Goal: Information Seeking & Learning: Find specific fact

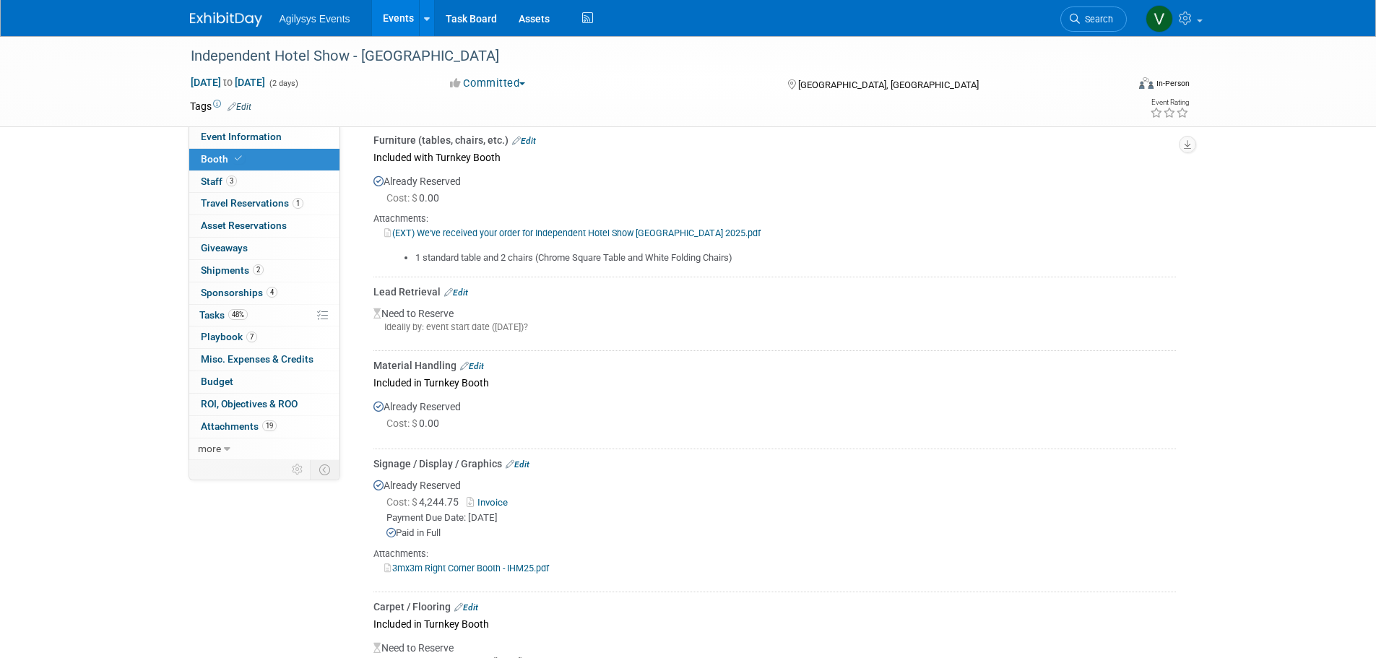
scroll to position [1156, 0]
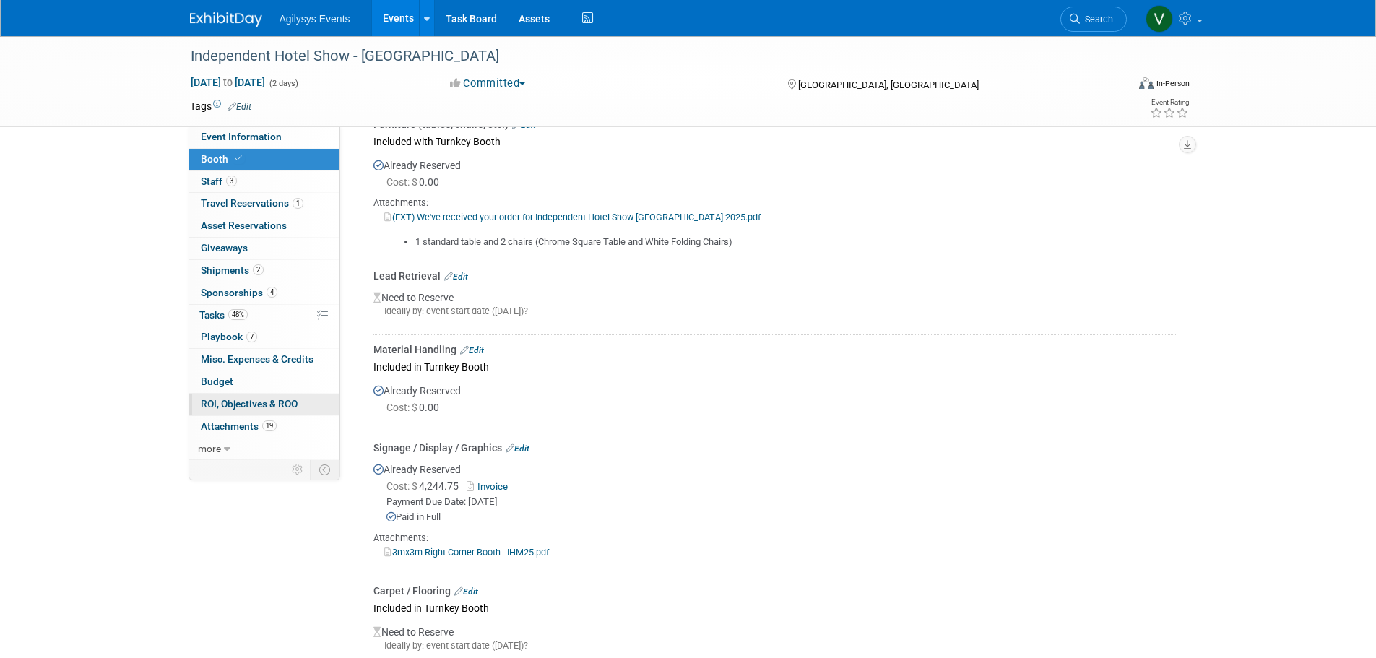
click at [281, 396] on link "0 ROI, Objectives & ROO 0" at bounding box center [264, 405] width 150 height 22
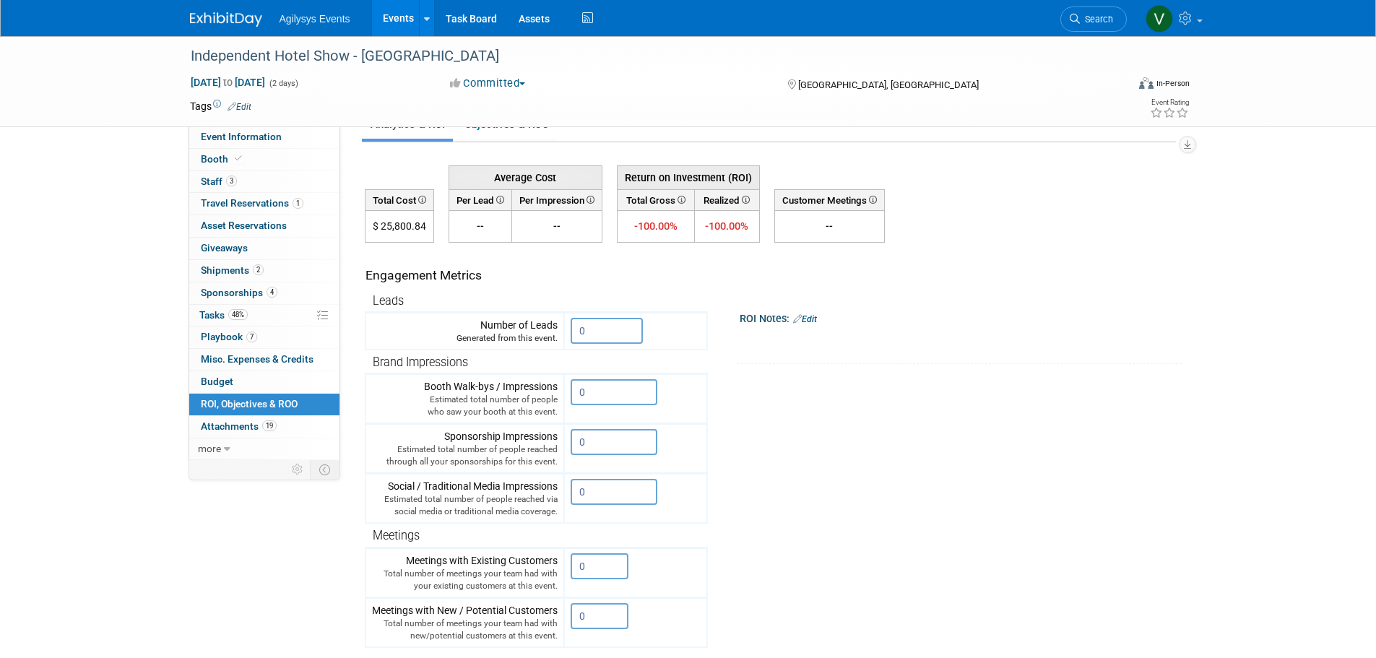
scroll to position [0, 0]
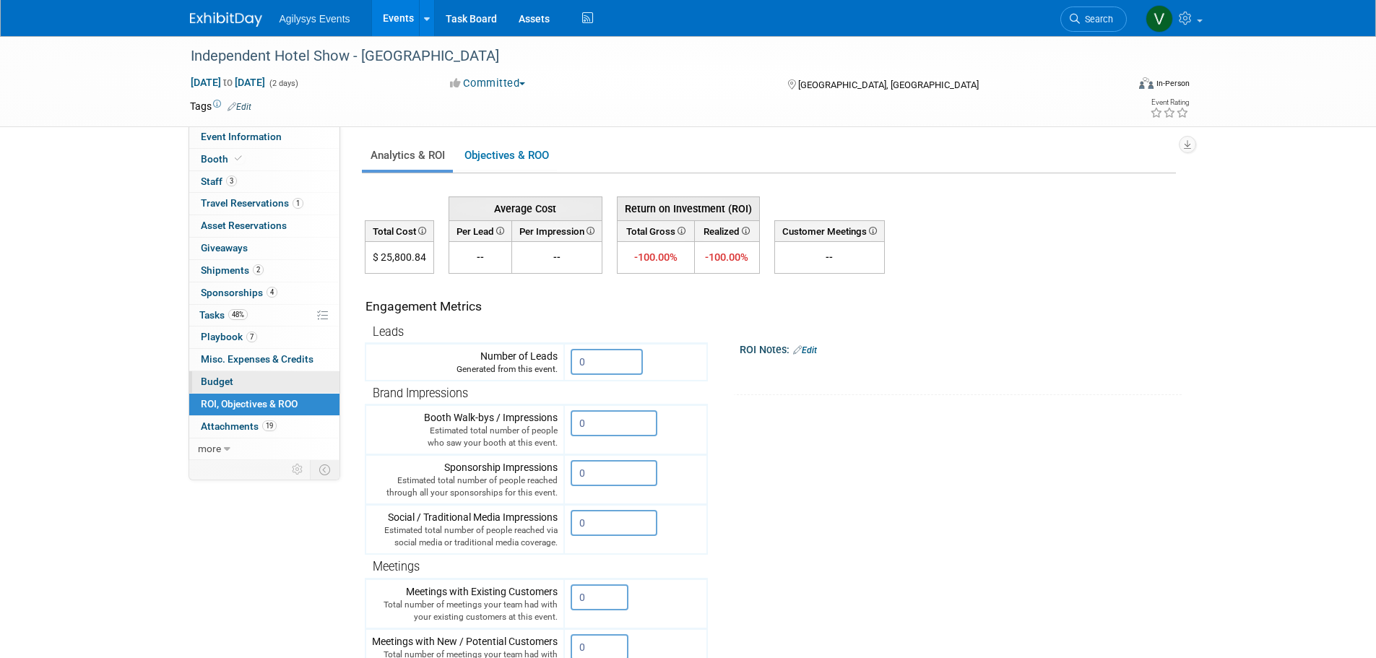
click at [246, 384] on link "Budget" at bounding box center [264, 382] width 150 height 22
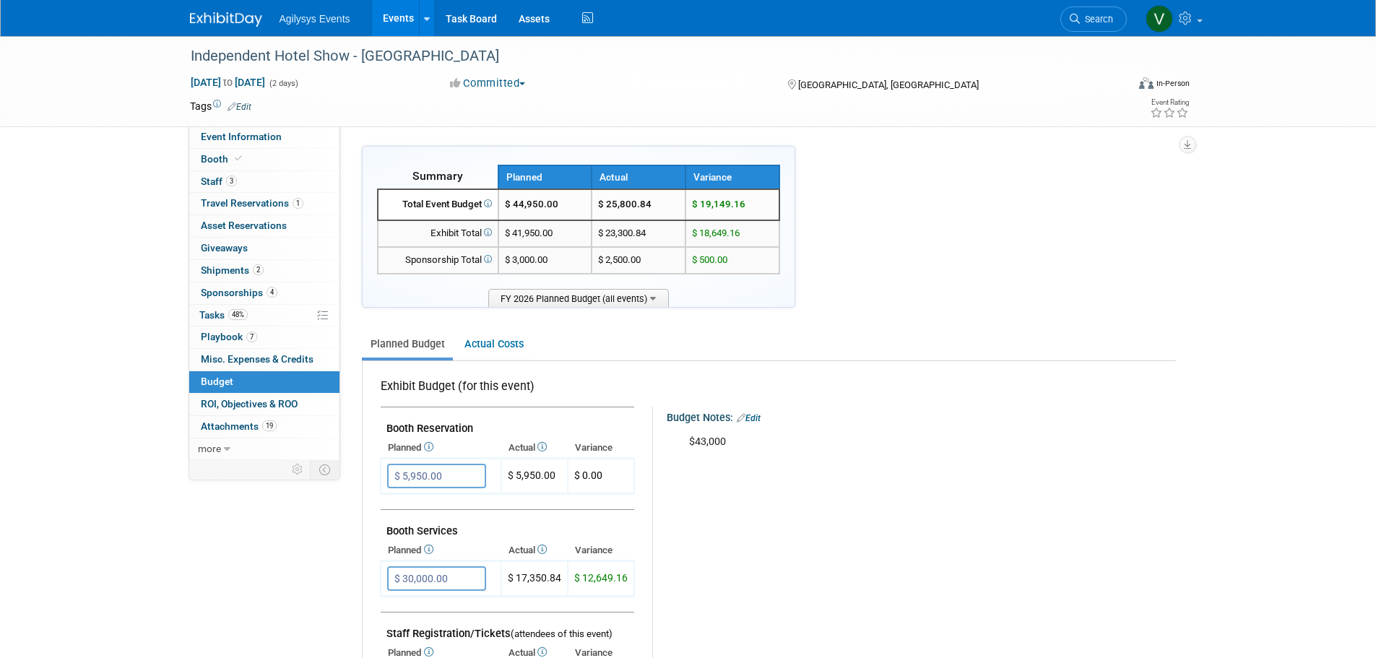
click at [318, 20] on span "Agilysys Events" at bounding box center [315, 19] width 71 height 12
click at [220, 25] on img at bounding box center [226, 19] width 72 height 14
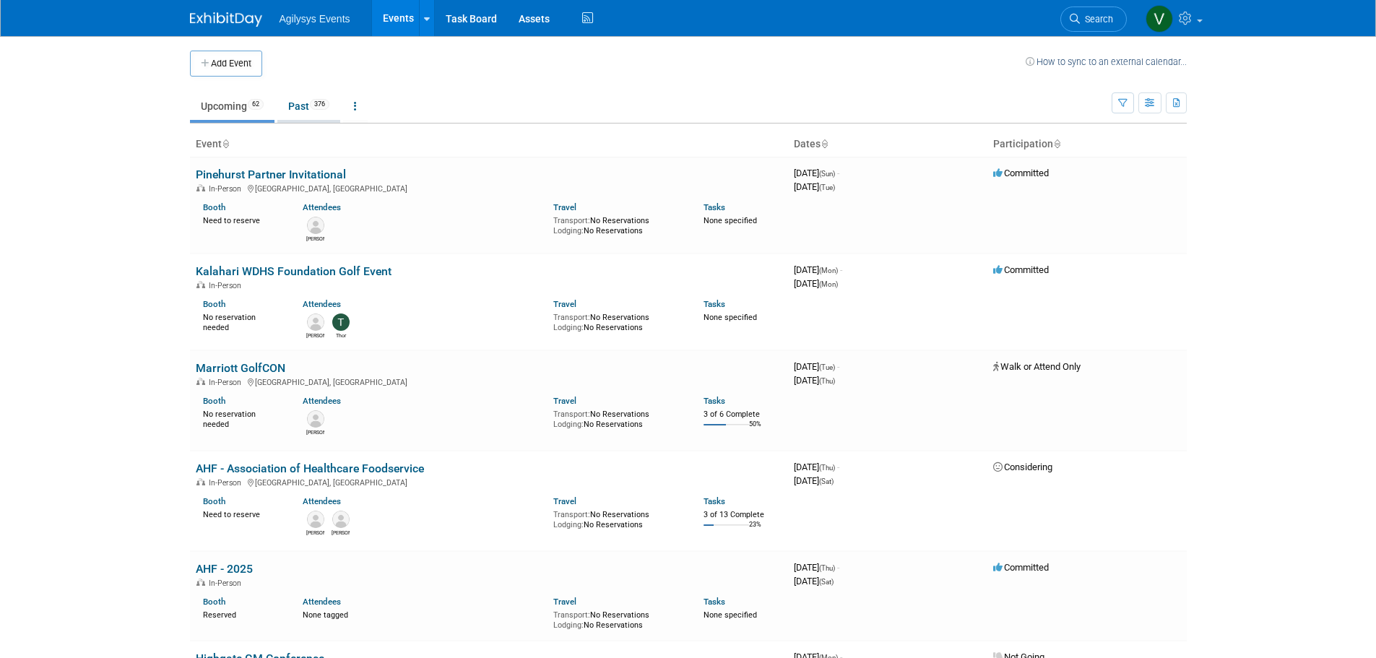
click at [300, 116] on link "Past 376" at bounding box center [308, 105] width 63 height 27
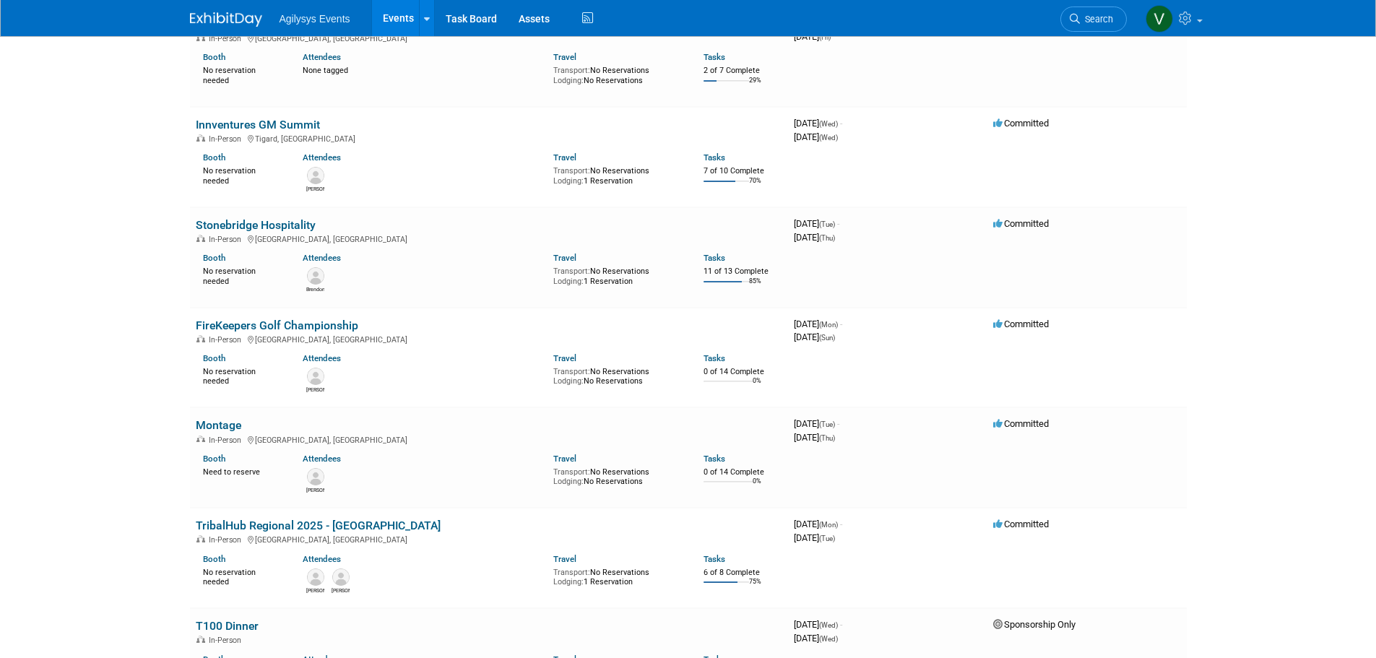
scroll to position [2022, 0]
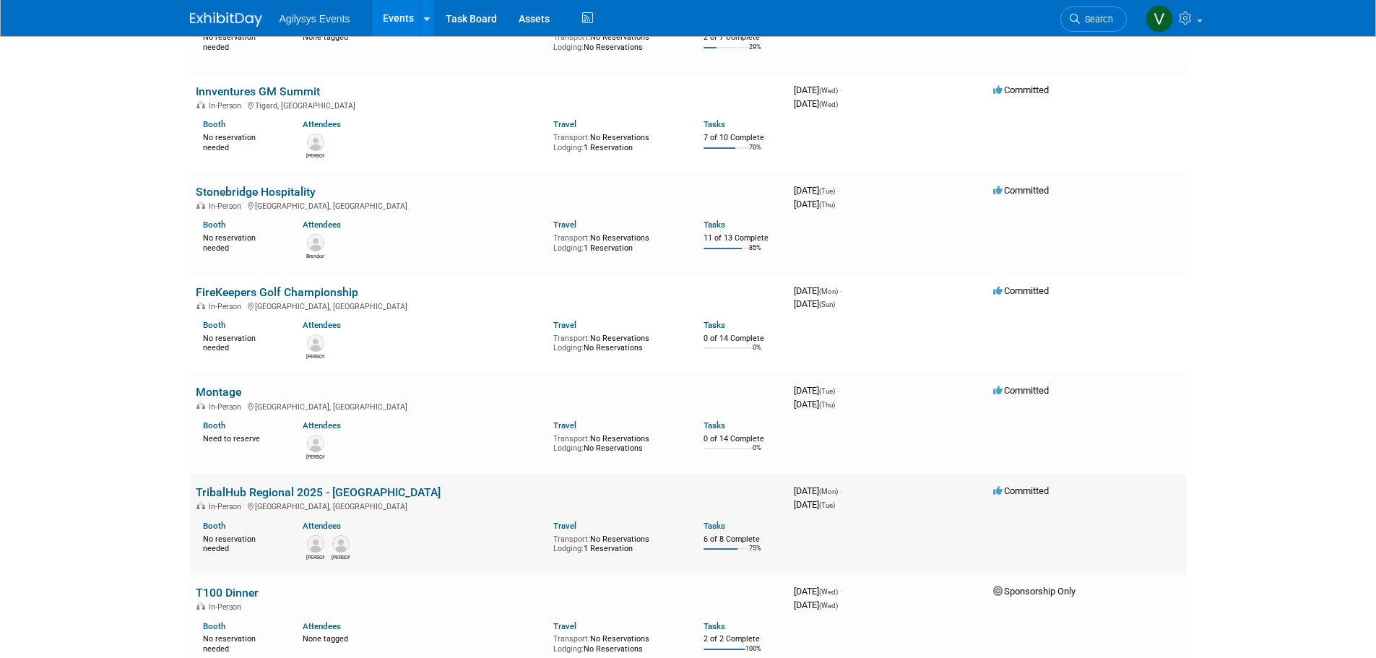
click at [350, 485] on link "TribalHub Regional 2025 - [GEOGRAPHIC_DATA]" at bounding box center [318, 492] width 245 height 14
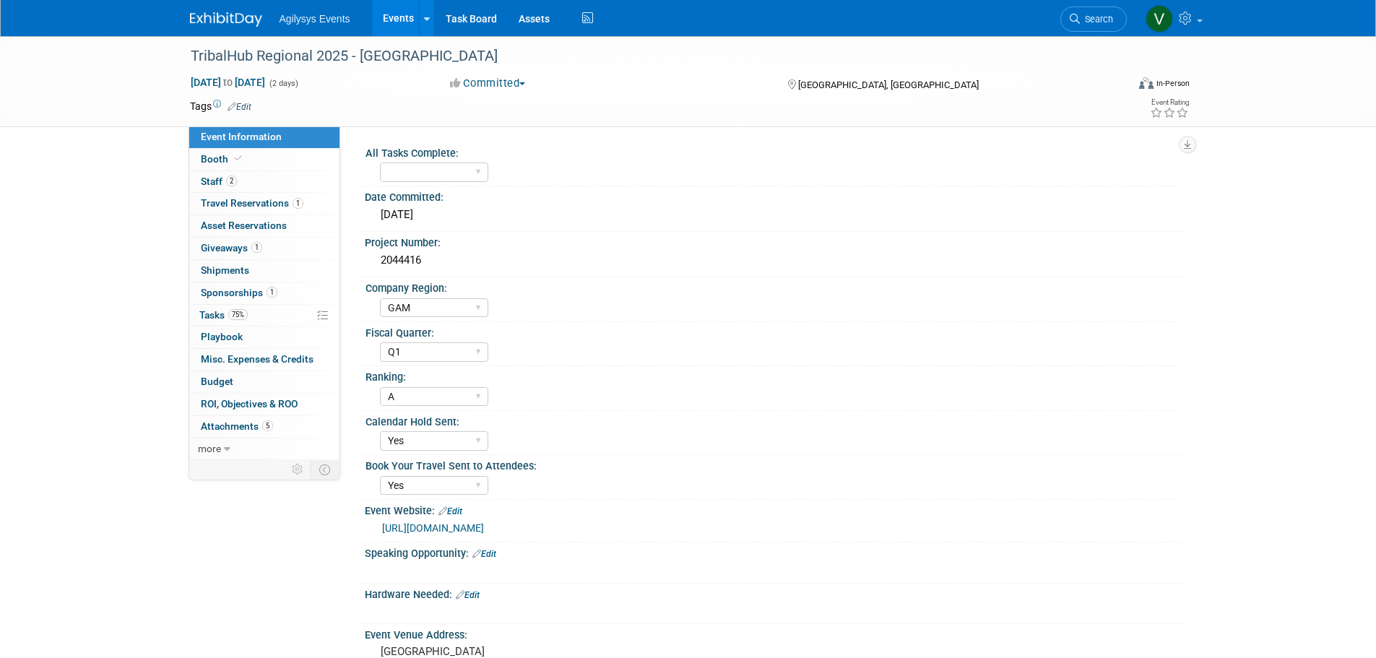
select select "GAM"
select select "Q1"
select select "A"
select select "Yes"
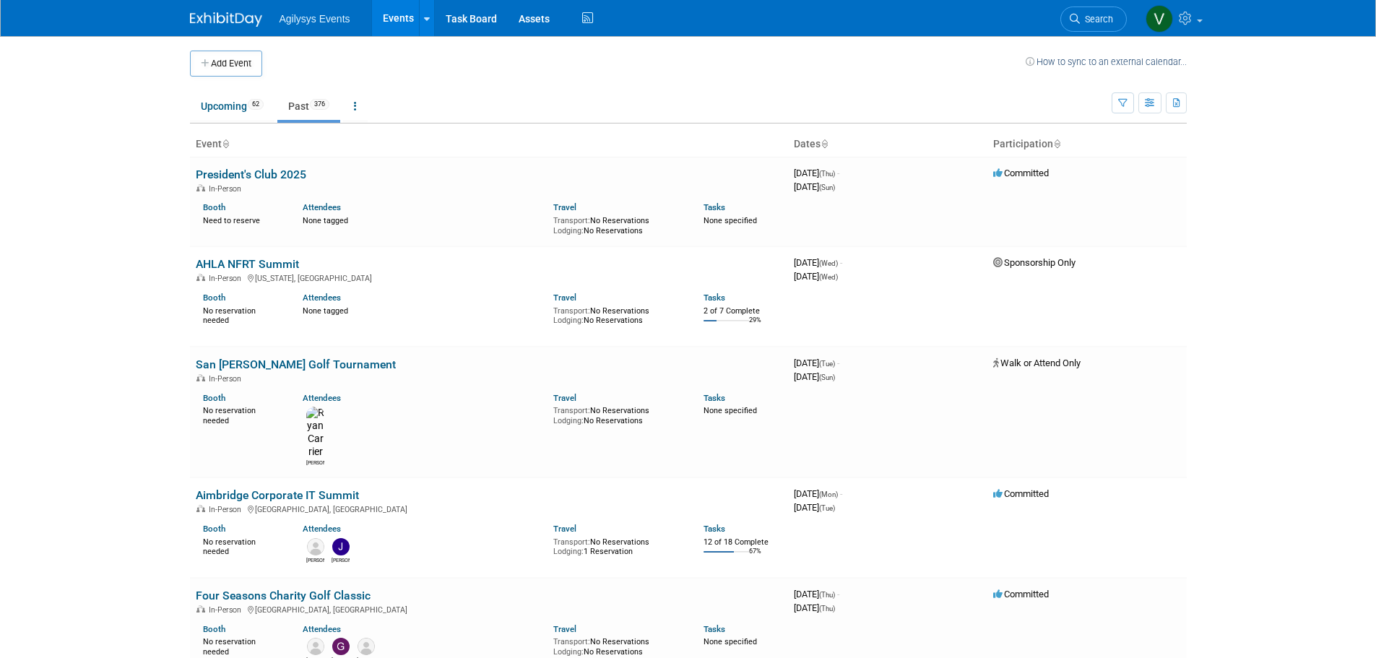
click at [233, 109] on link "Upcoming 62" at bounding box center [232, 105] width 85 height 27
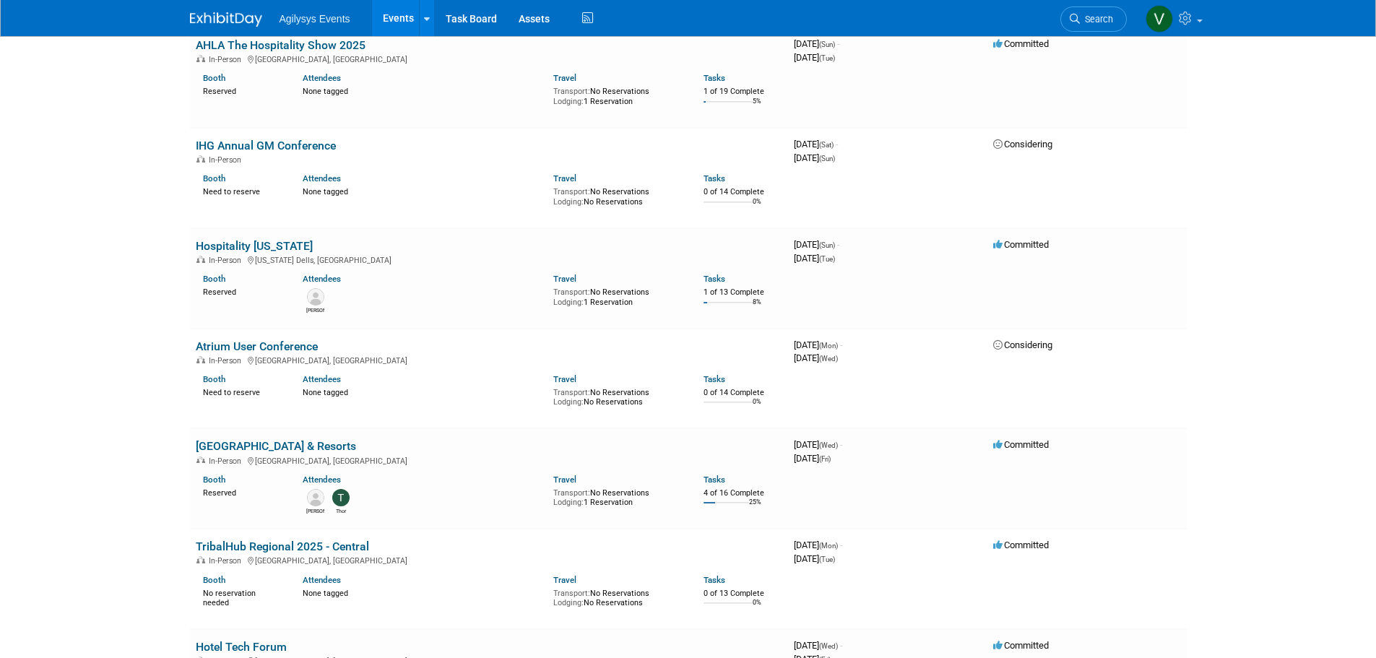
scroll to position [3033, 0]
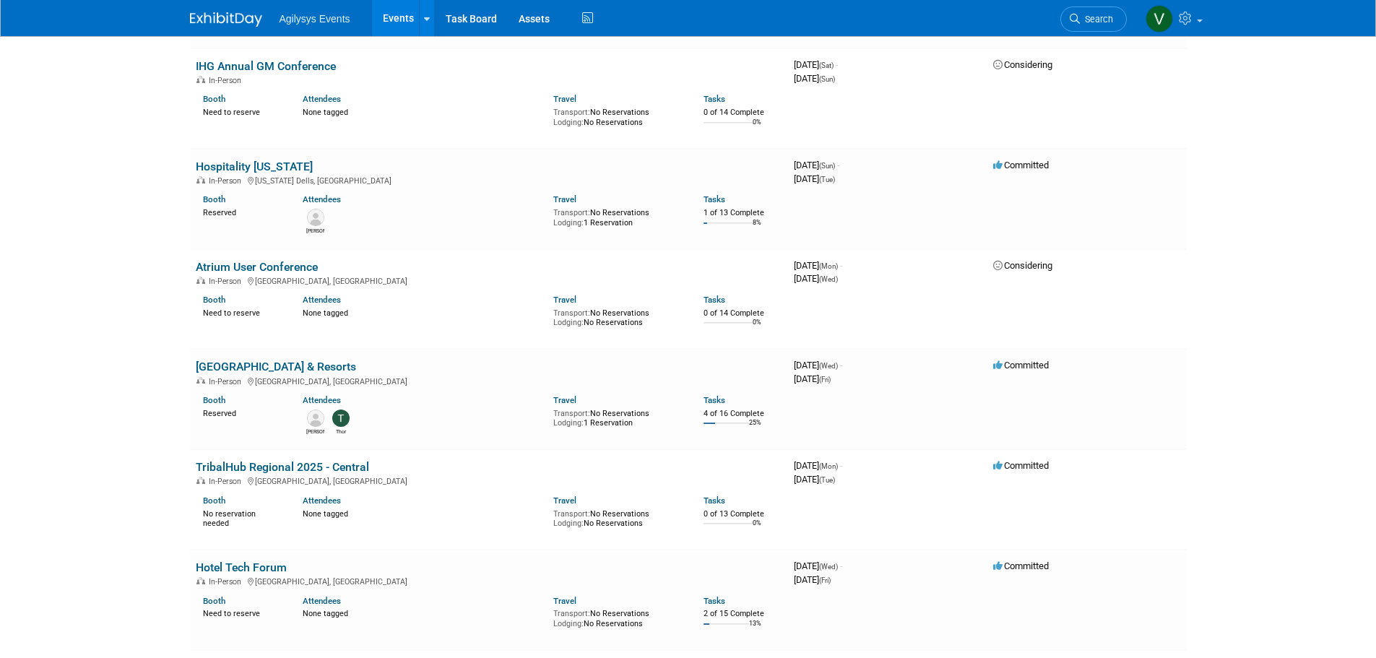
click at [229, 460] on link "TribalHub Regional 2025 - Central" at bounding box center [282, 467] width 173 height 14
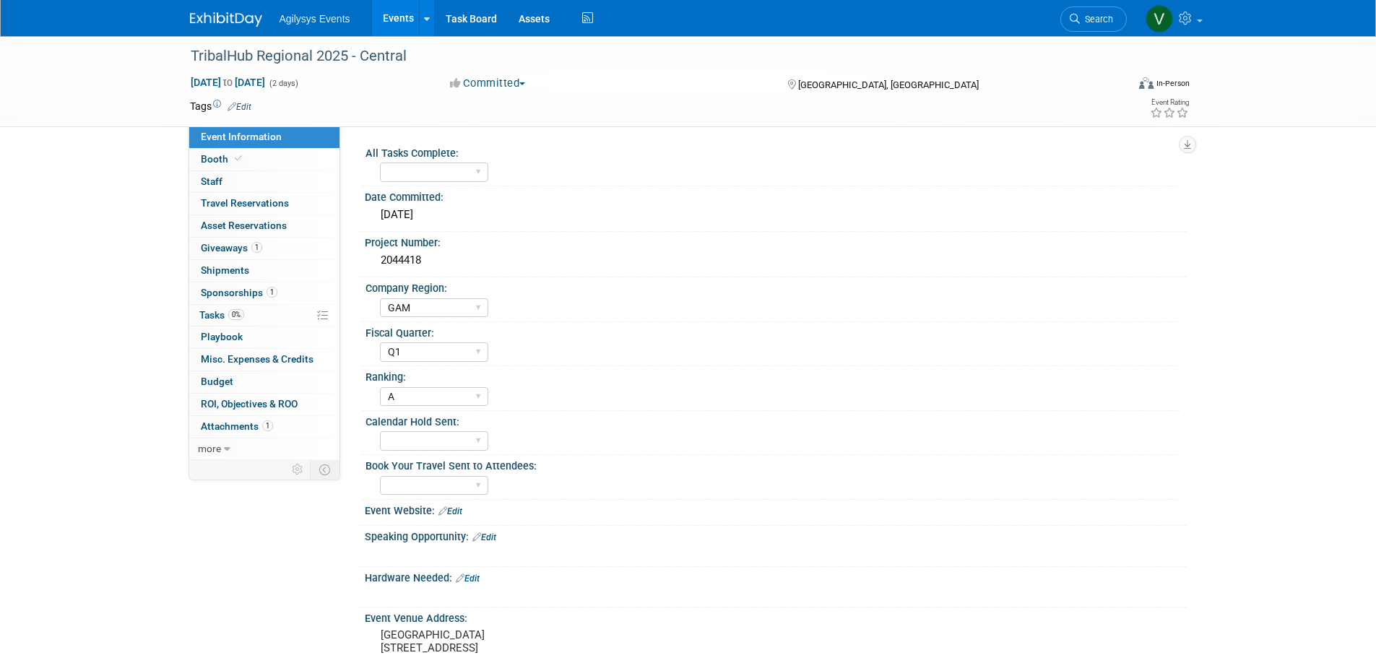
select select "GAM"
select select "Q1"
select select "A"
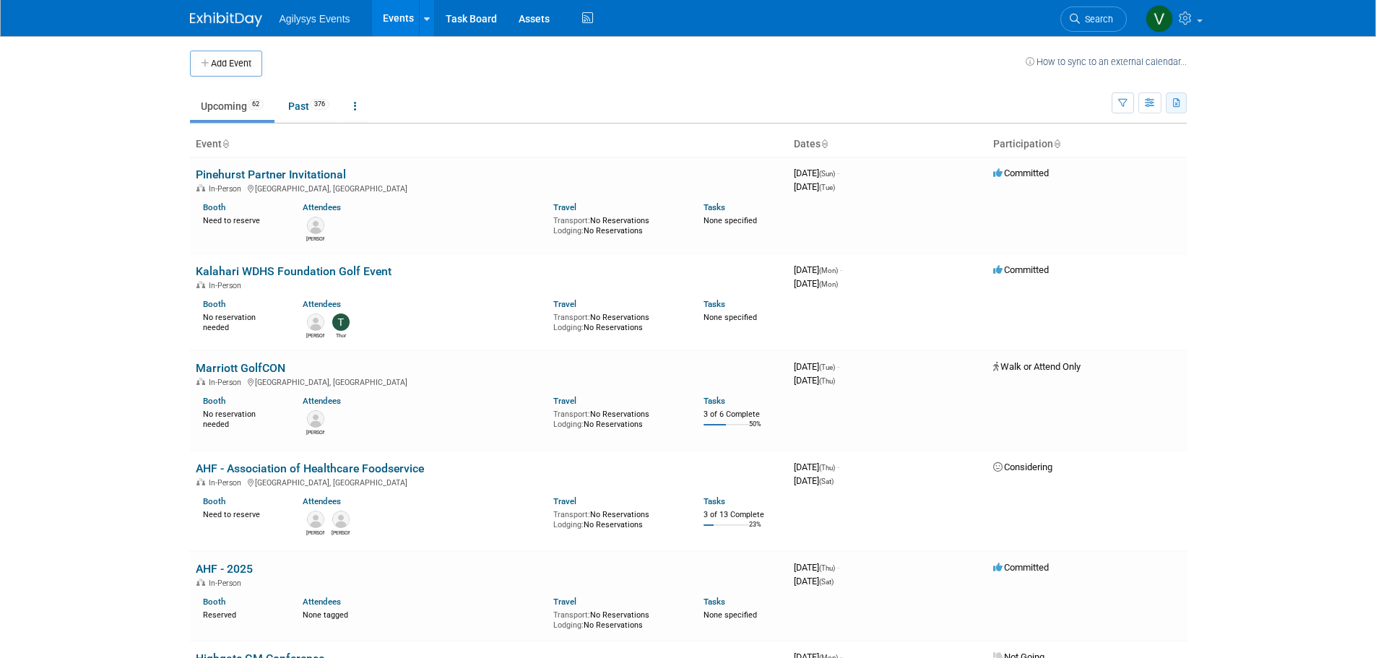
click at [1176, 104] on icon "button" at bounding box center [1177, 103] width 8 height 9
click at [1070, 152] on link "Export Current View (62 Events)" at bounding box center [1096, 149] width 157 height 20
click at [299, 100] on link "Past 376" at bounding box center [308, 105] width 63 height 27
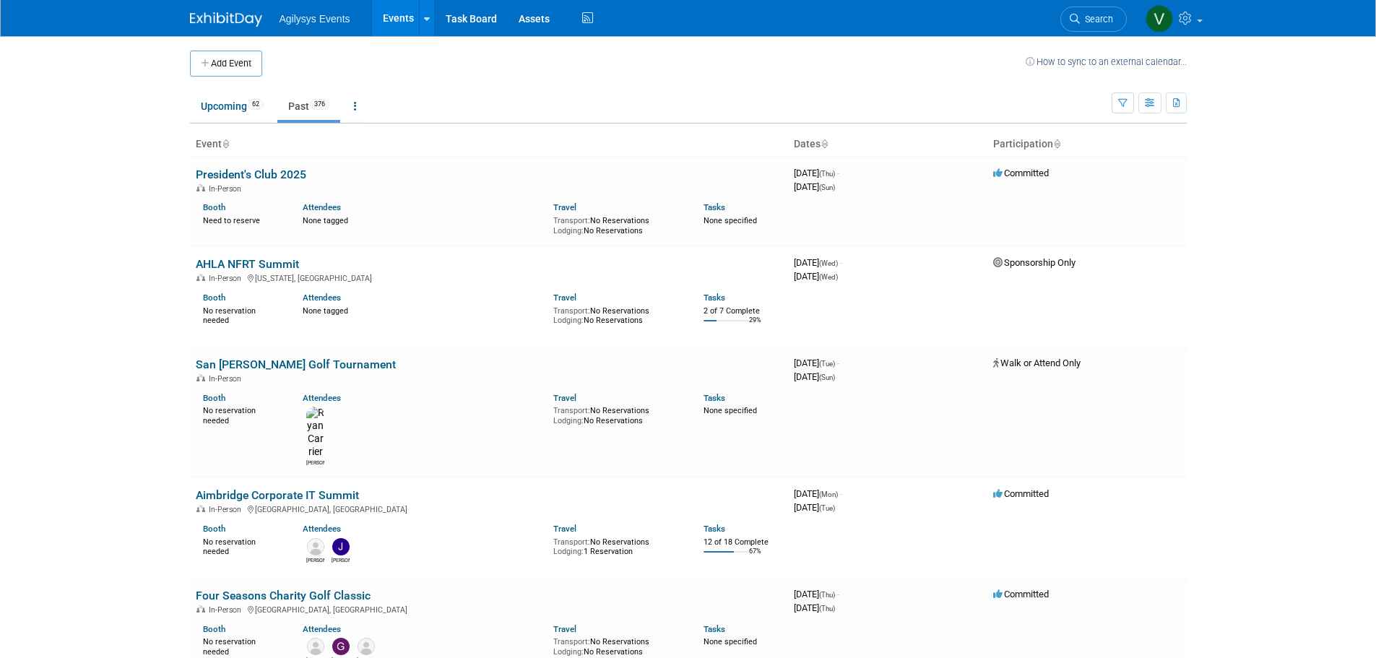
click at [1102, 31] on link "Search" at bounding box center [1093, 19] width 66 height 25
click at [0, 0] on div "Recently Viewed Events: TribalHub Regional 2025 - Central In-Person Thackervill…" at bounding box center [0, 0] width 0 height 0
click at [1081, 14] on span "Search" at bounding box center [1096, 19] width 33 height 11
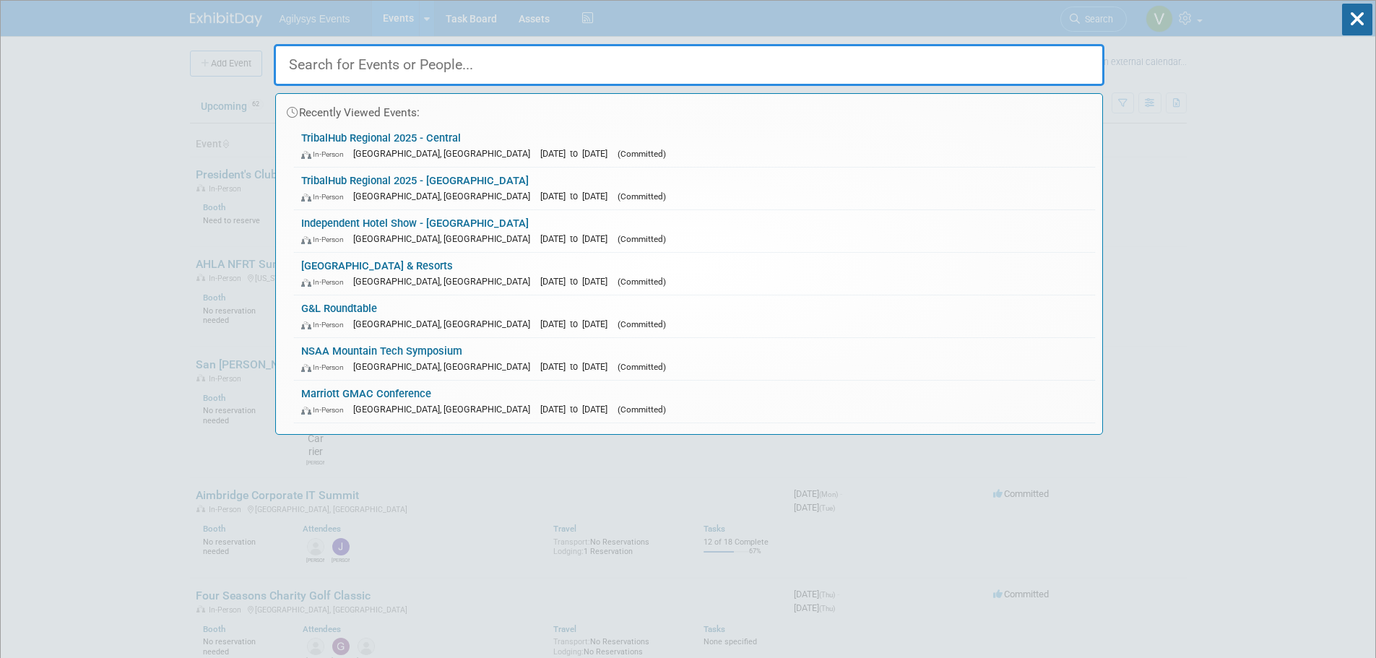
click at [393, 65] on input "text" at bounding box center [689, 65] width 831 height 42
click at [301, 56] on input "text" at bounding box center [689, 65] width 831 height 42
paste input "Hospitality & Restaurant Summit"
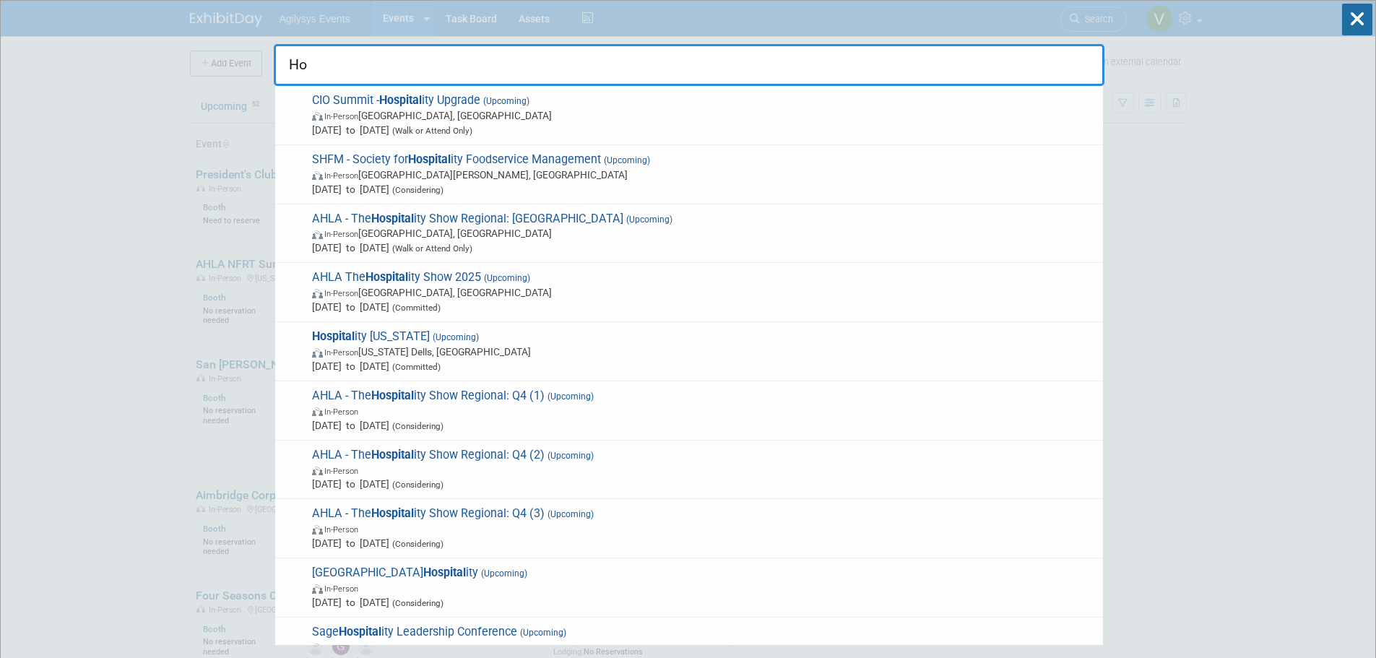
type input "H"
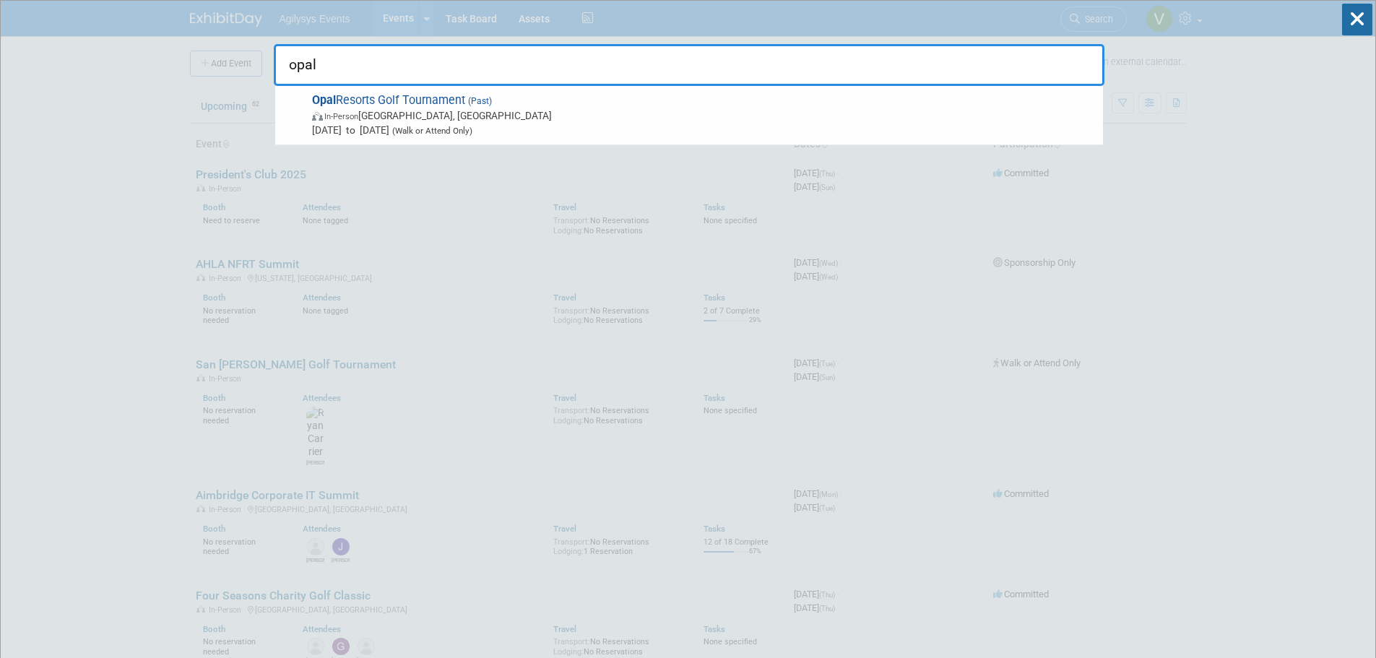
type input "opal"
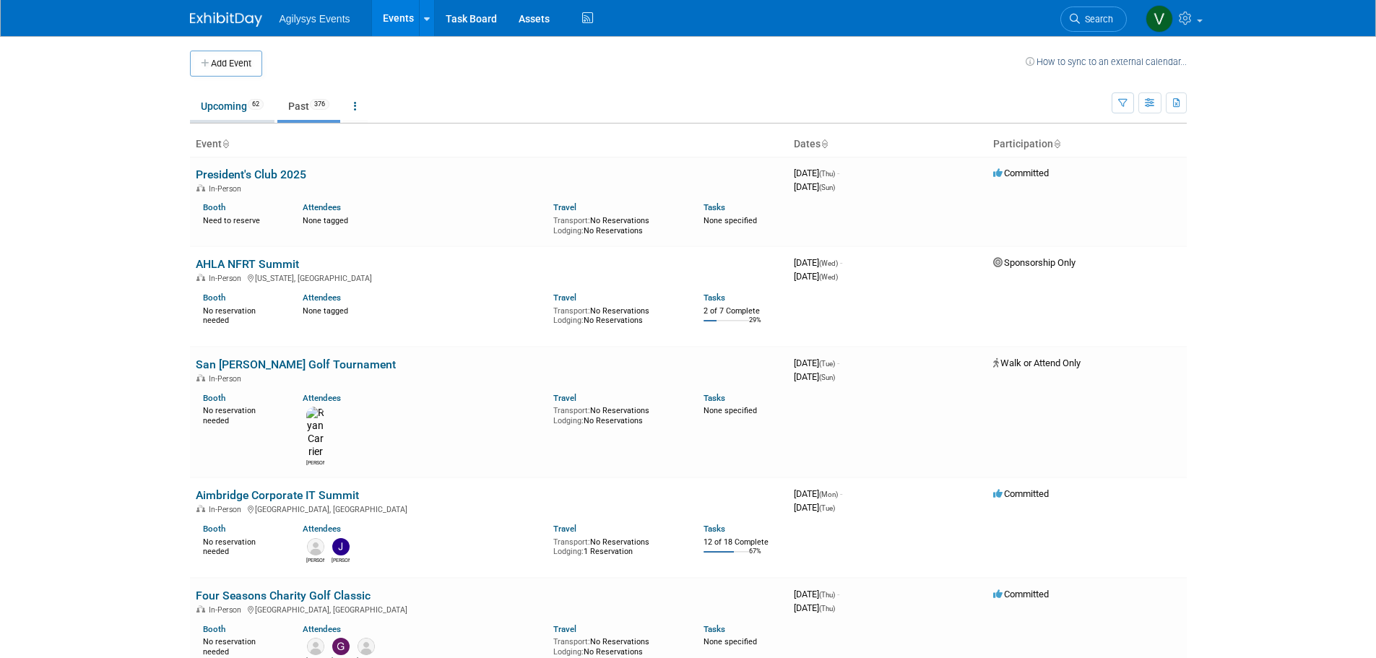
click at [251, 118] on link "Upcoming 62" at bounding box center [232, 105] width 85 height 27
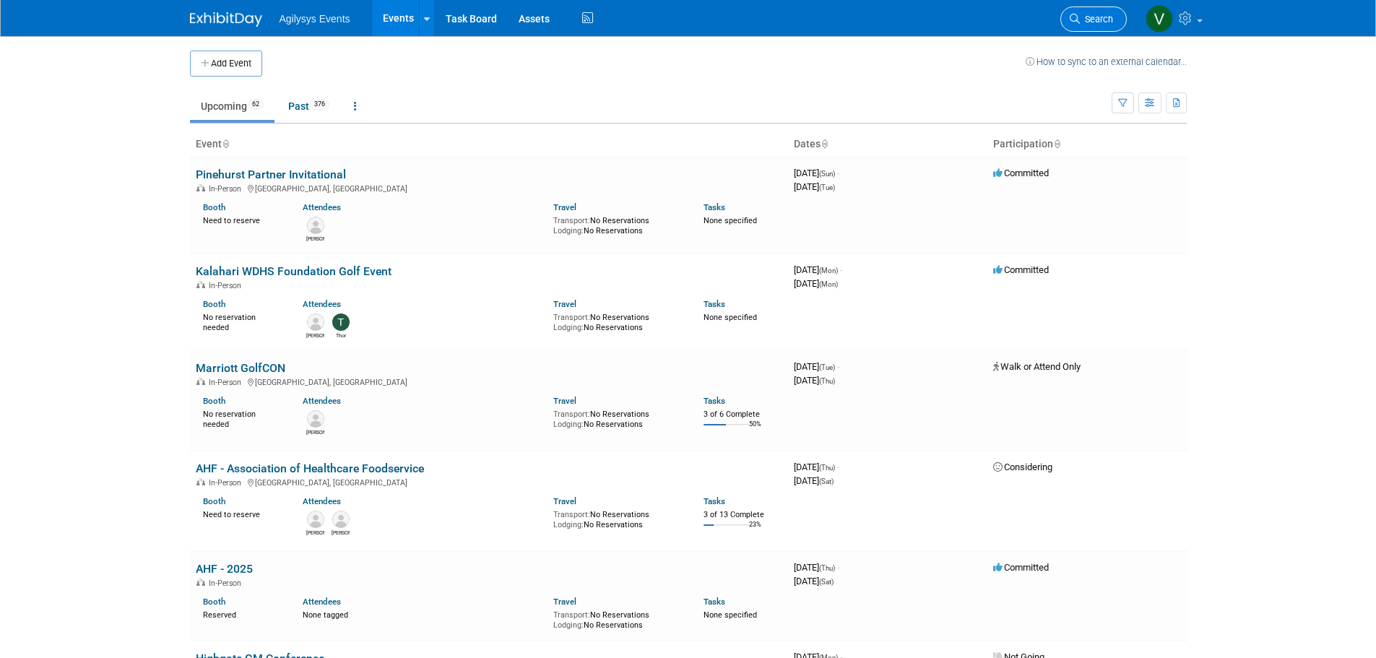
click at [1091, 27] on link "Search" at bounding box center [1093, 19] width 66 height 25
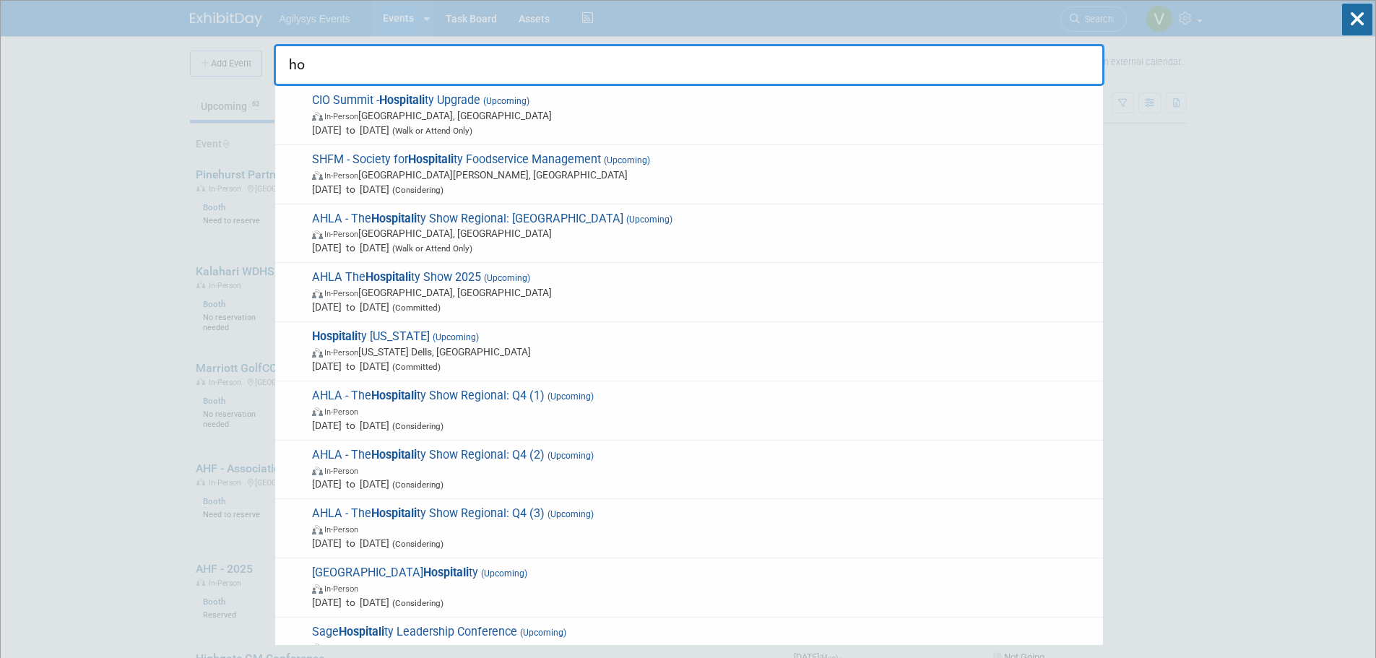
type input "h"
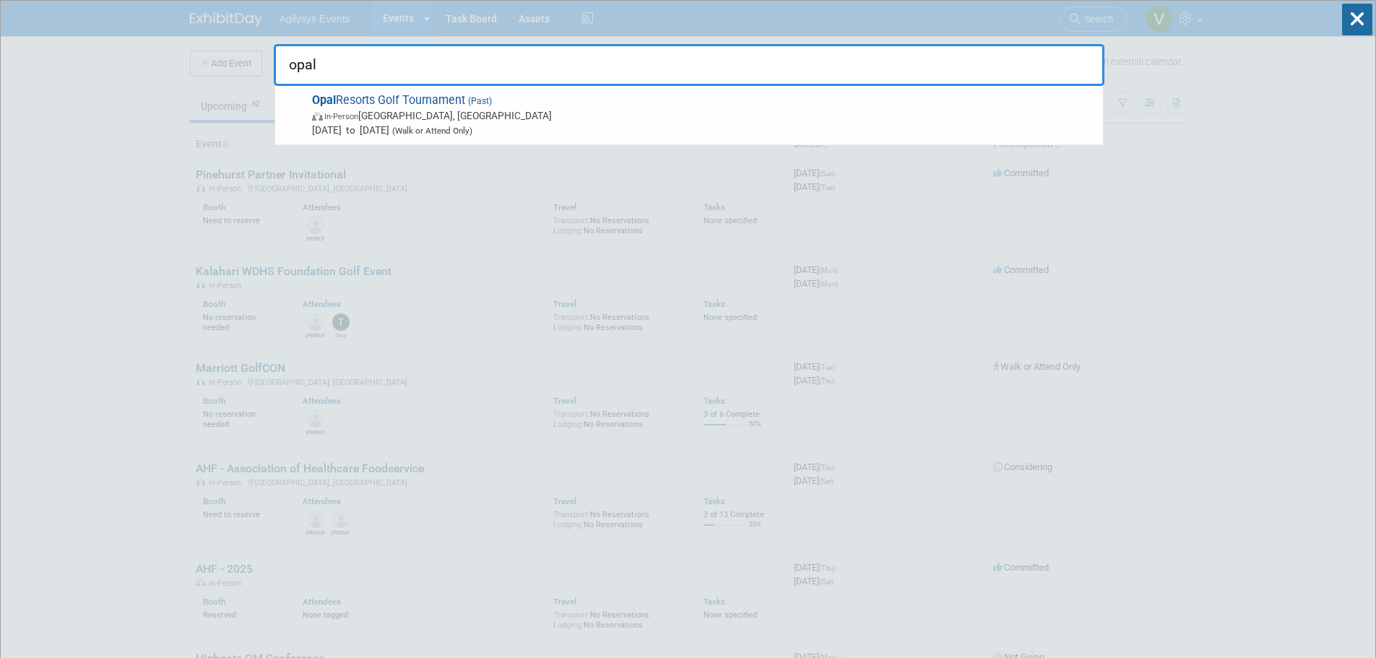
type input "opal"
